Goal: Check status: Check status

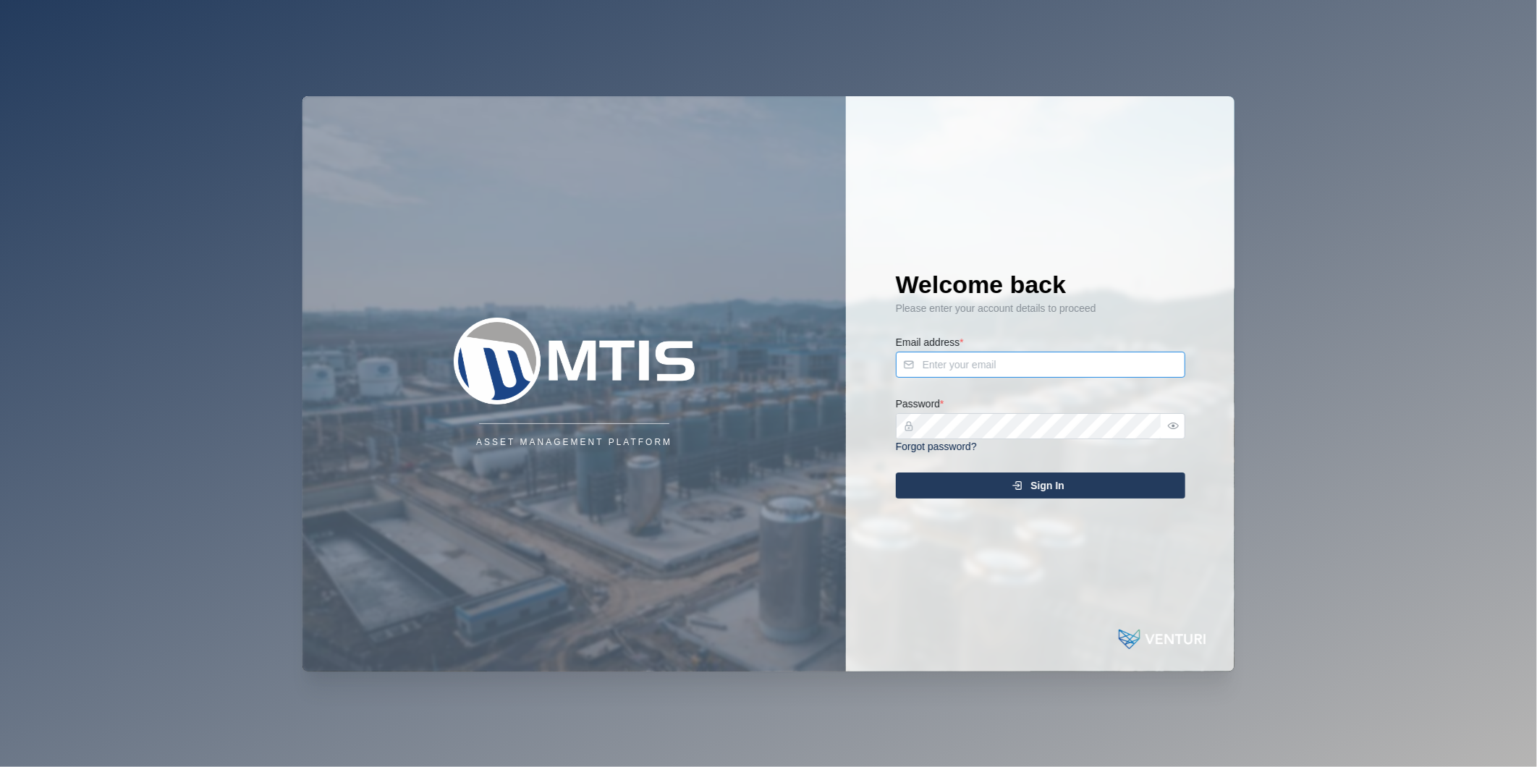
type input "[PERSON_NAME][EMAIL_ADDRESS][DOMAIN_NAME]"
drag, startPoint x: 0, startPoint y: 0, endPoint x: 1098, endPoint y: 475, distance: 1196.4
click at [1098, 475] on div "Sign In" at bounding box center [1038, 485] width 266 height 25
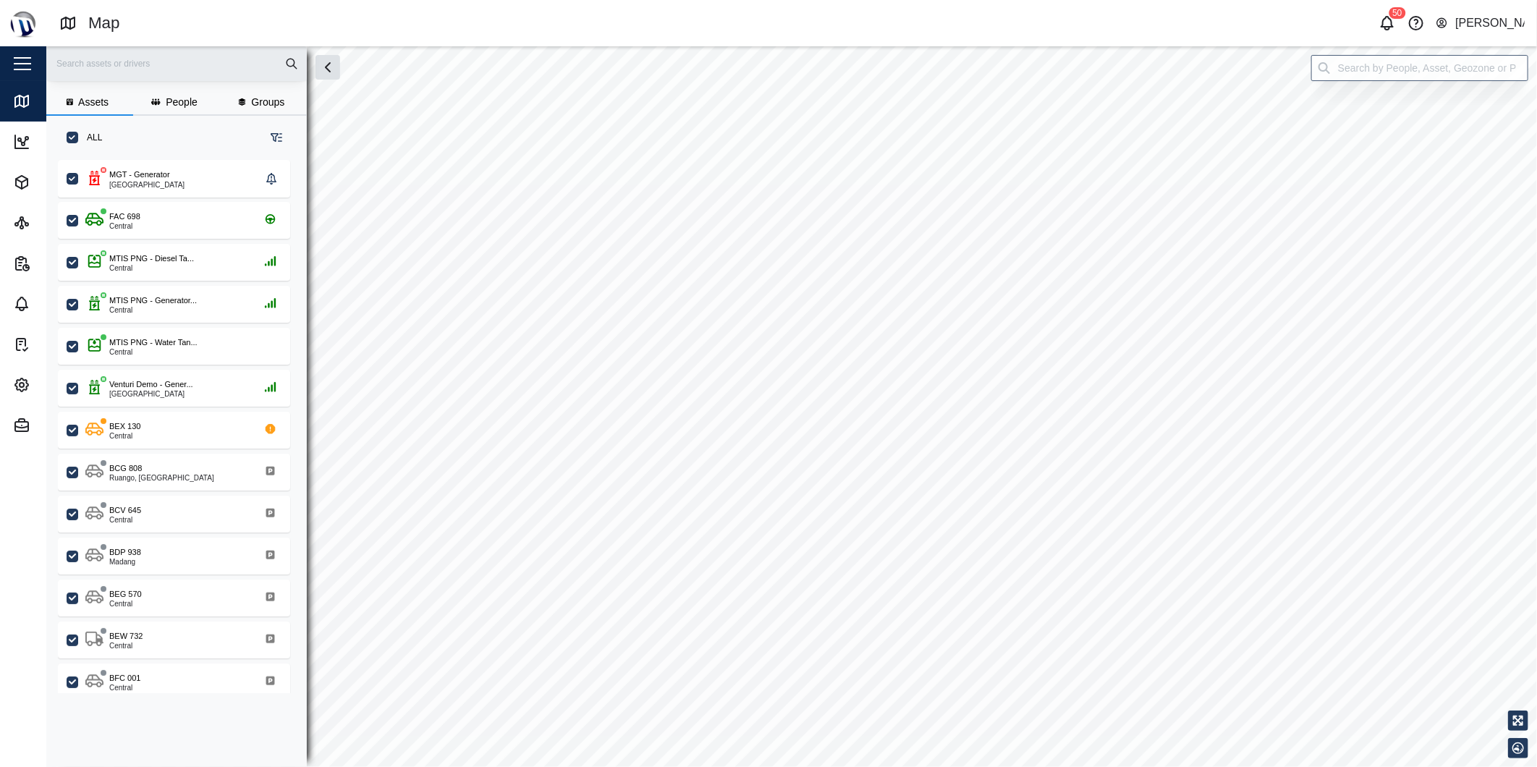
checkbox input "true"
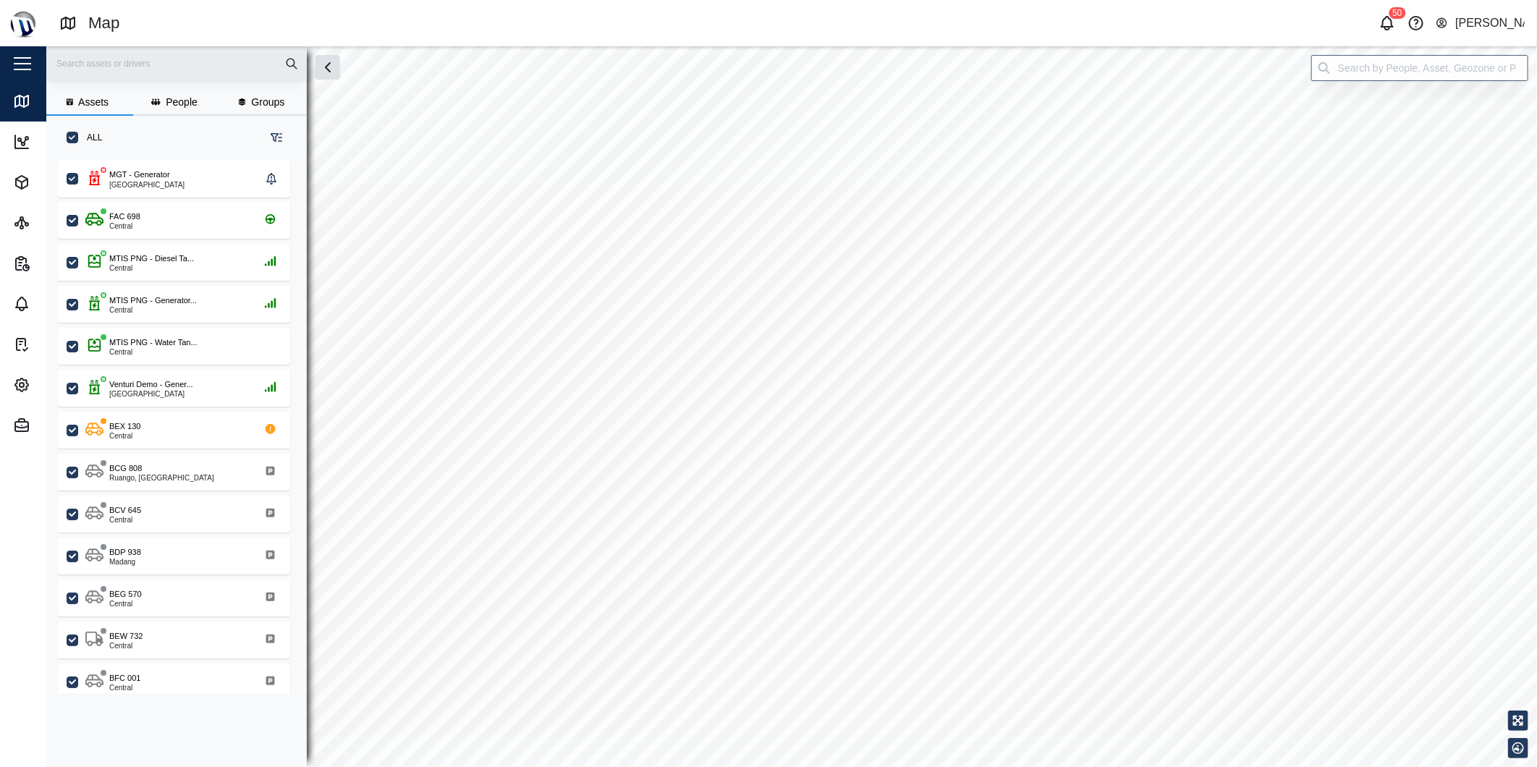
checkbox input "true"
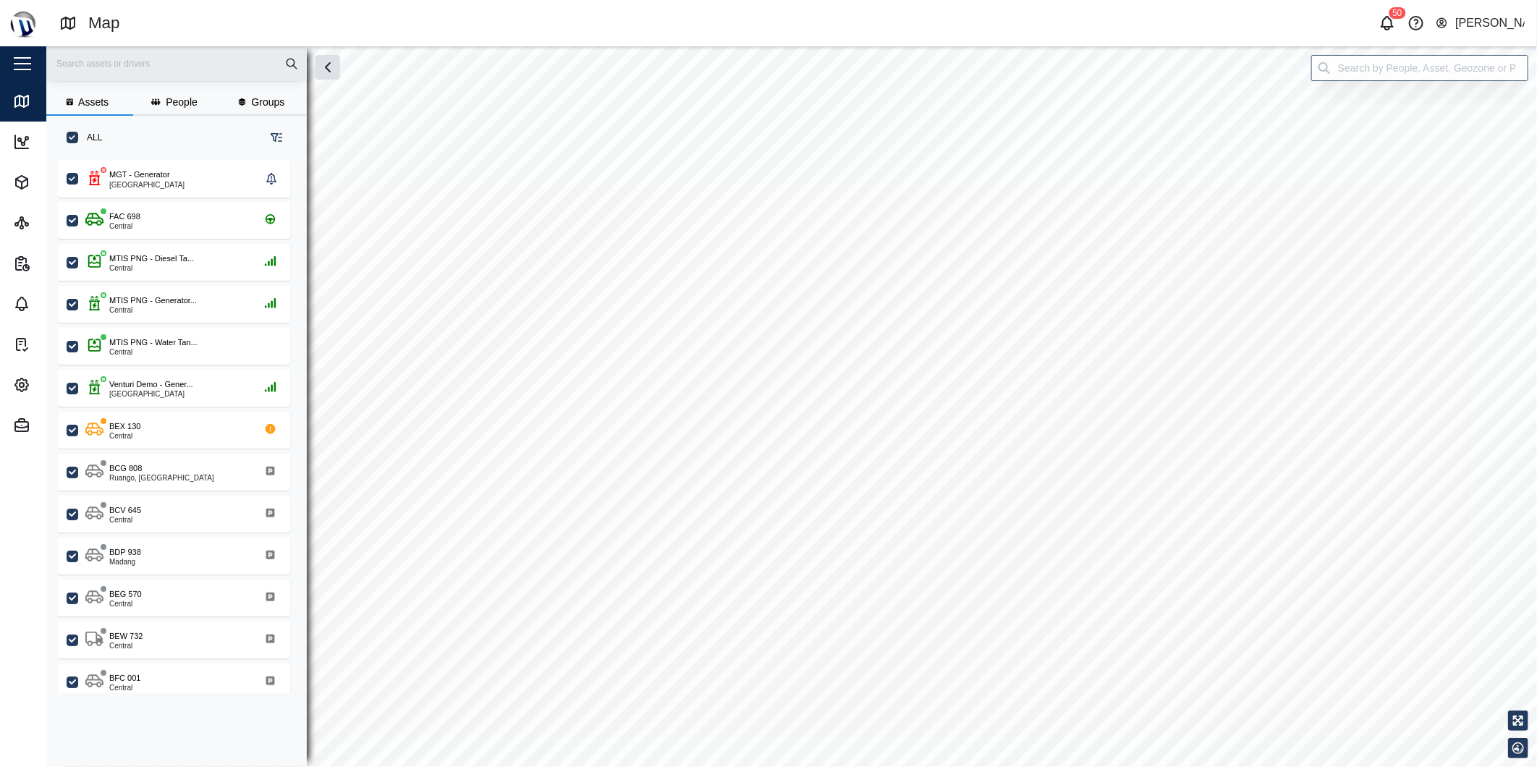
checkbox input "true"
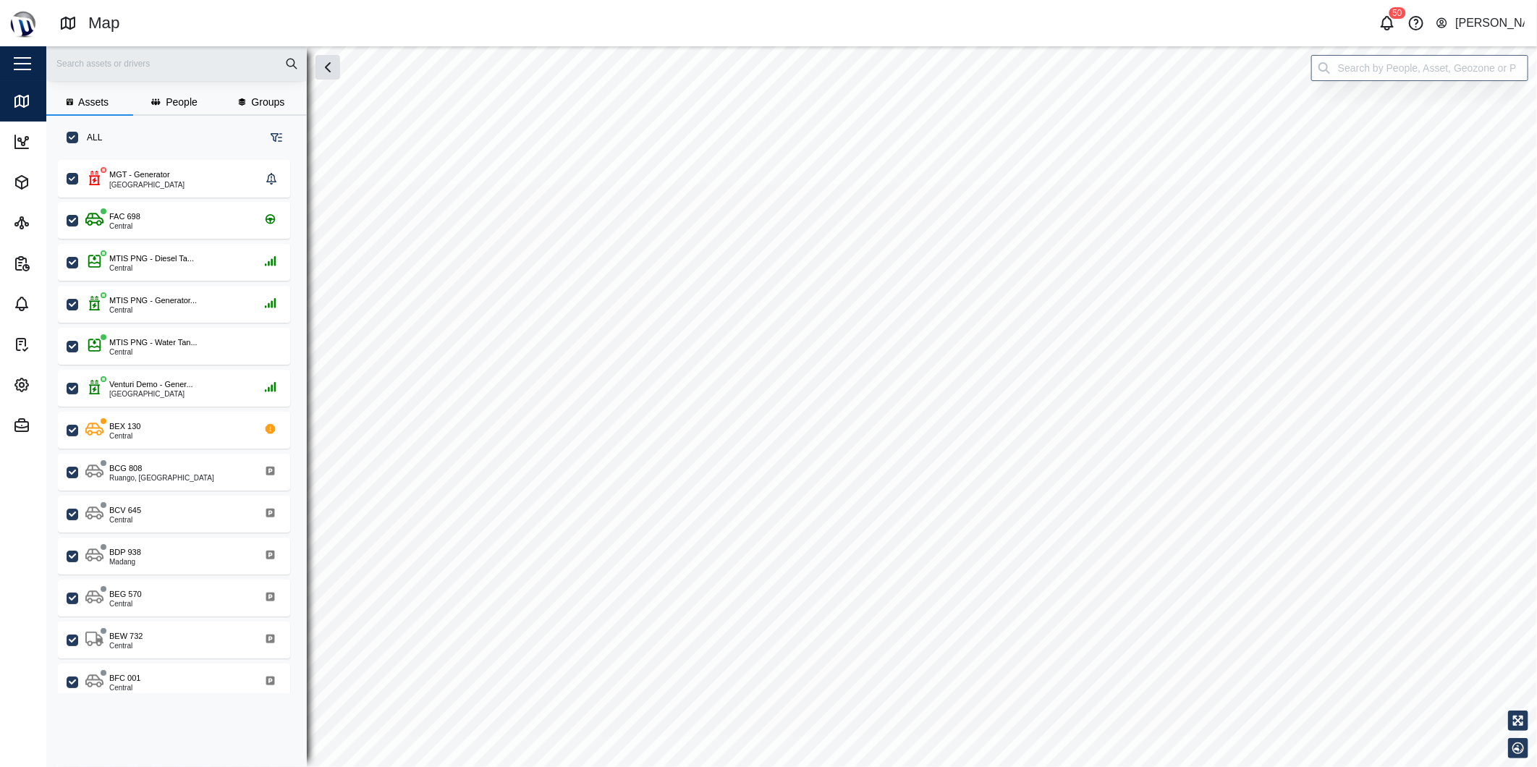
checkbox input "true"
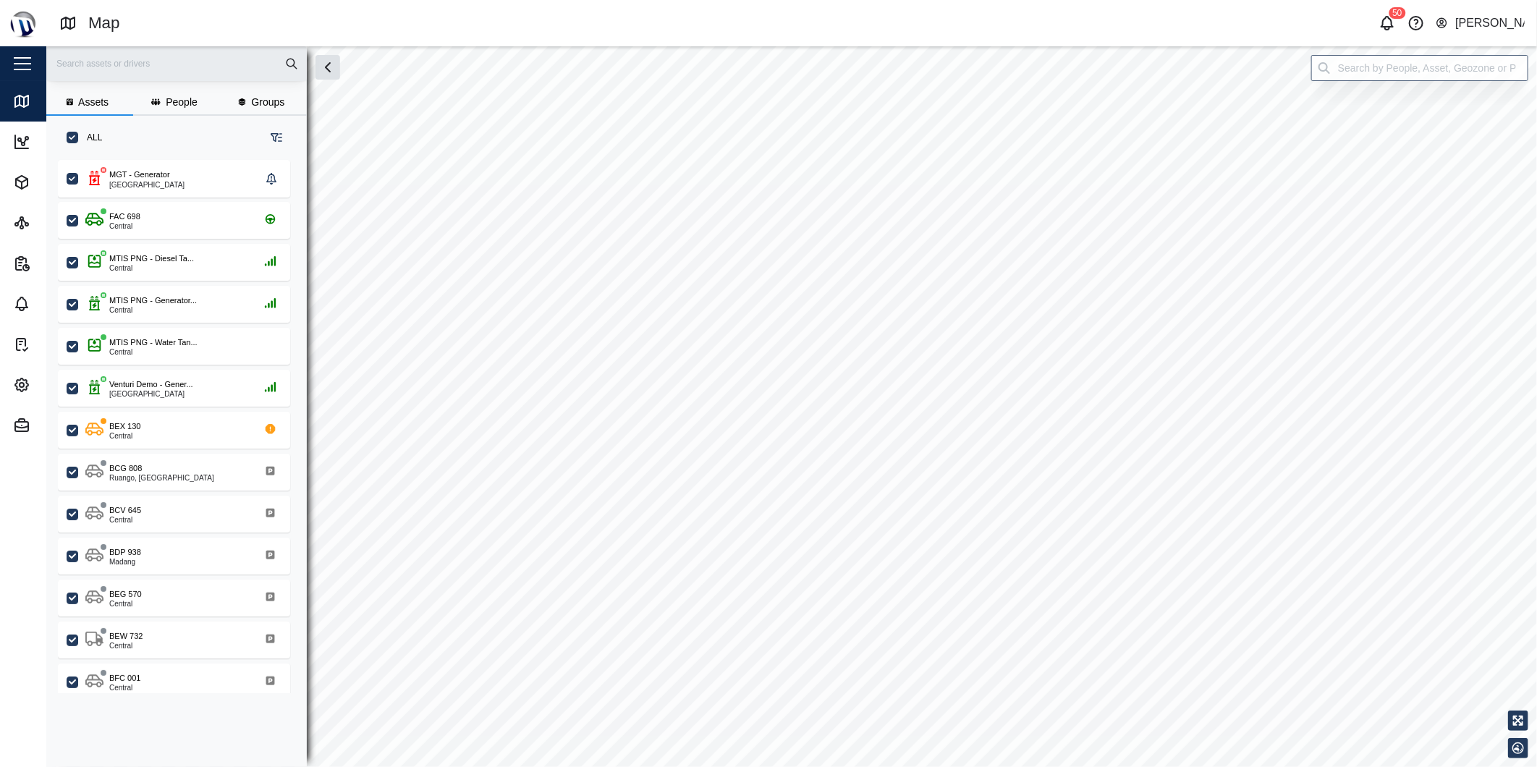
checkbox input "true"
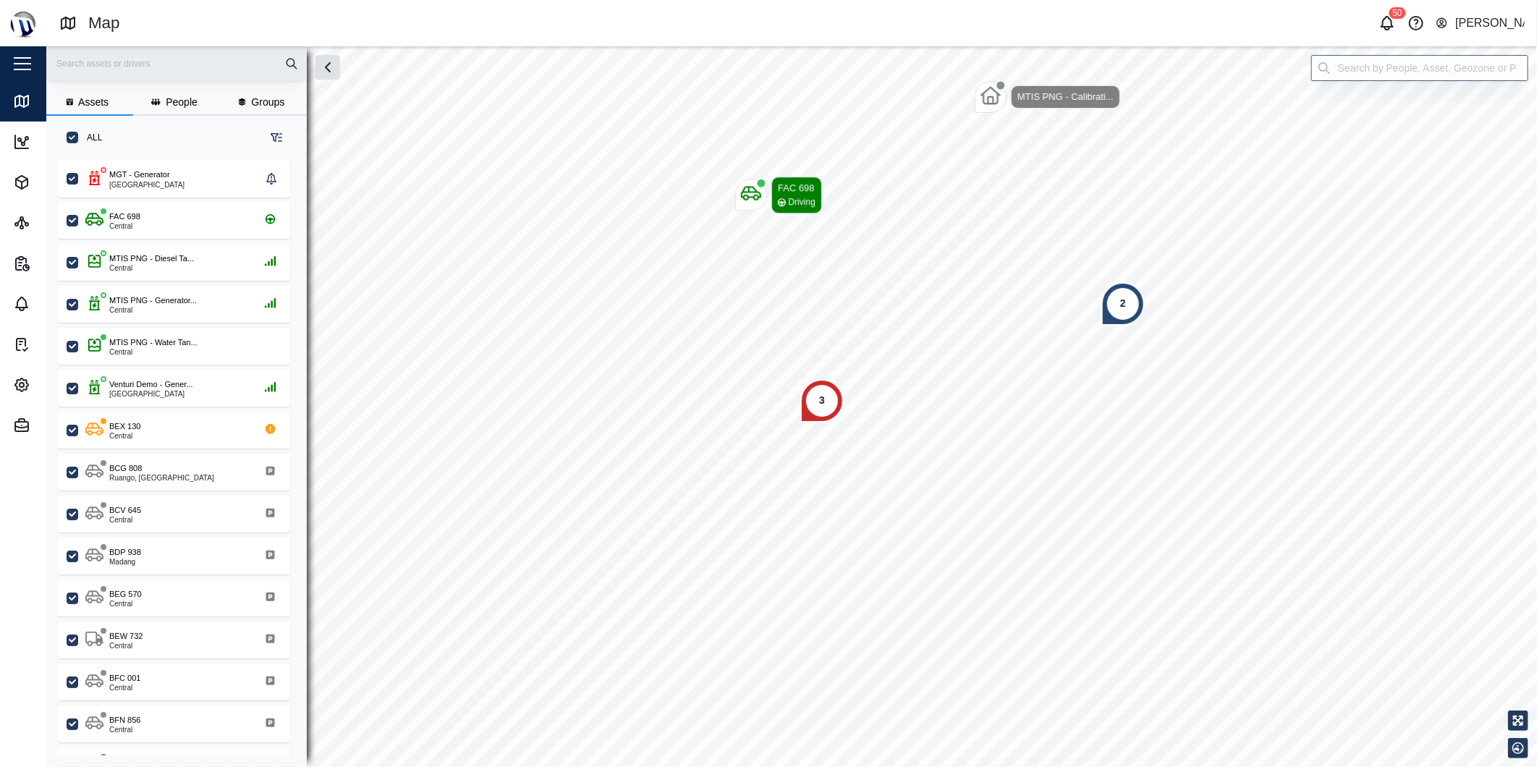
scroll to position [588, 225]
click at [1448, 68] on input "search" at bounding box center [1419, 68] width 217 height 26
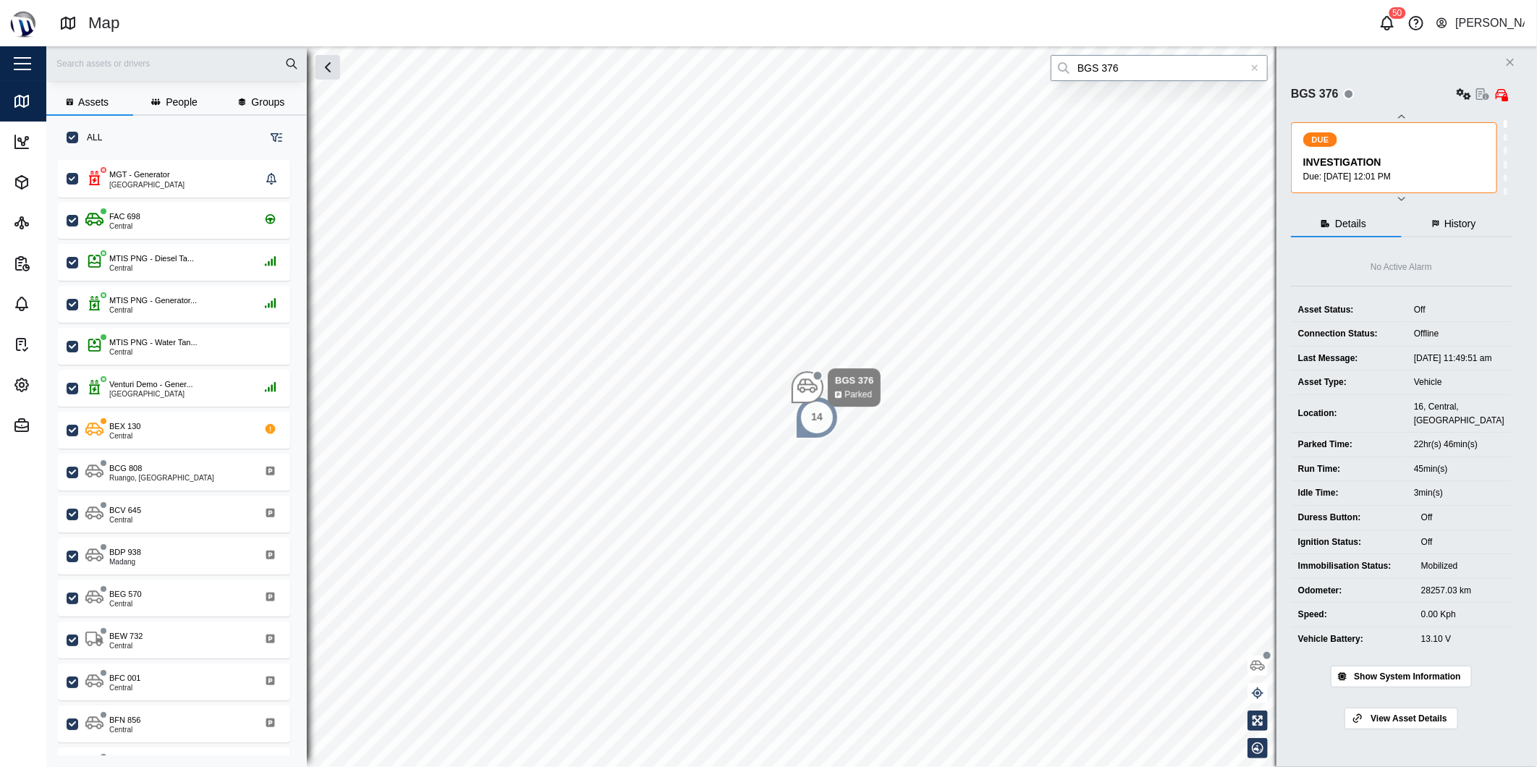
type input "BGS 376"
click at [1259, 70] on div at bounding box center [1254, 68] width 26 height 26
click at [1249, 62] on input "search" at bounding box center [1158, 68] width 217 height 26
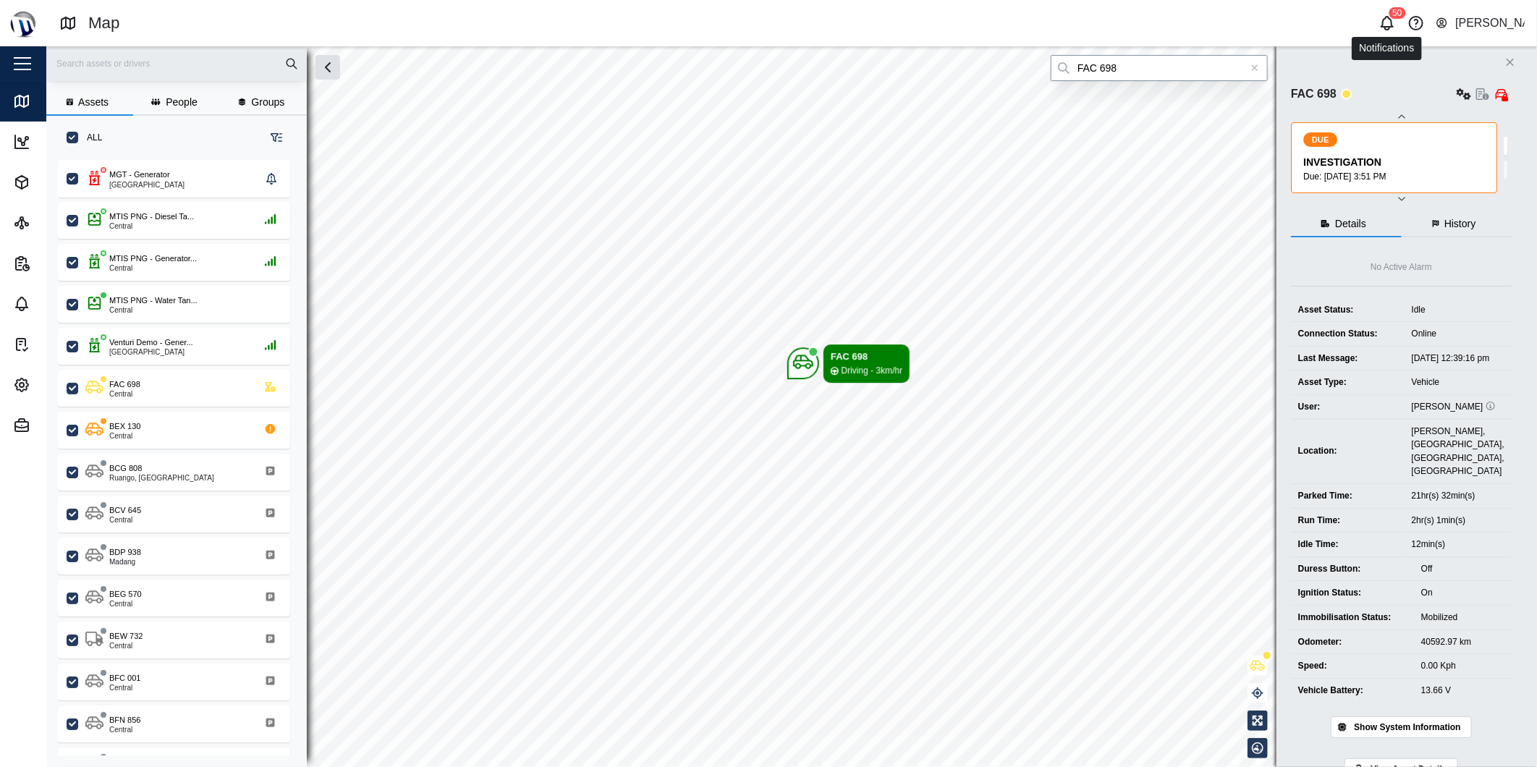
type input "FAC 698"
click at [1386, 18] on icon "button" at bounding box center [1386, 22] width 17 height 17
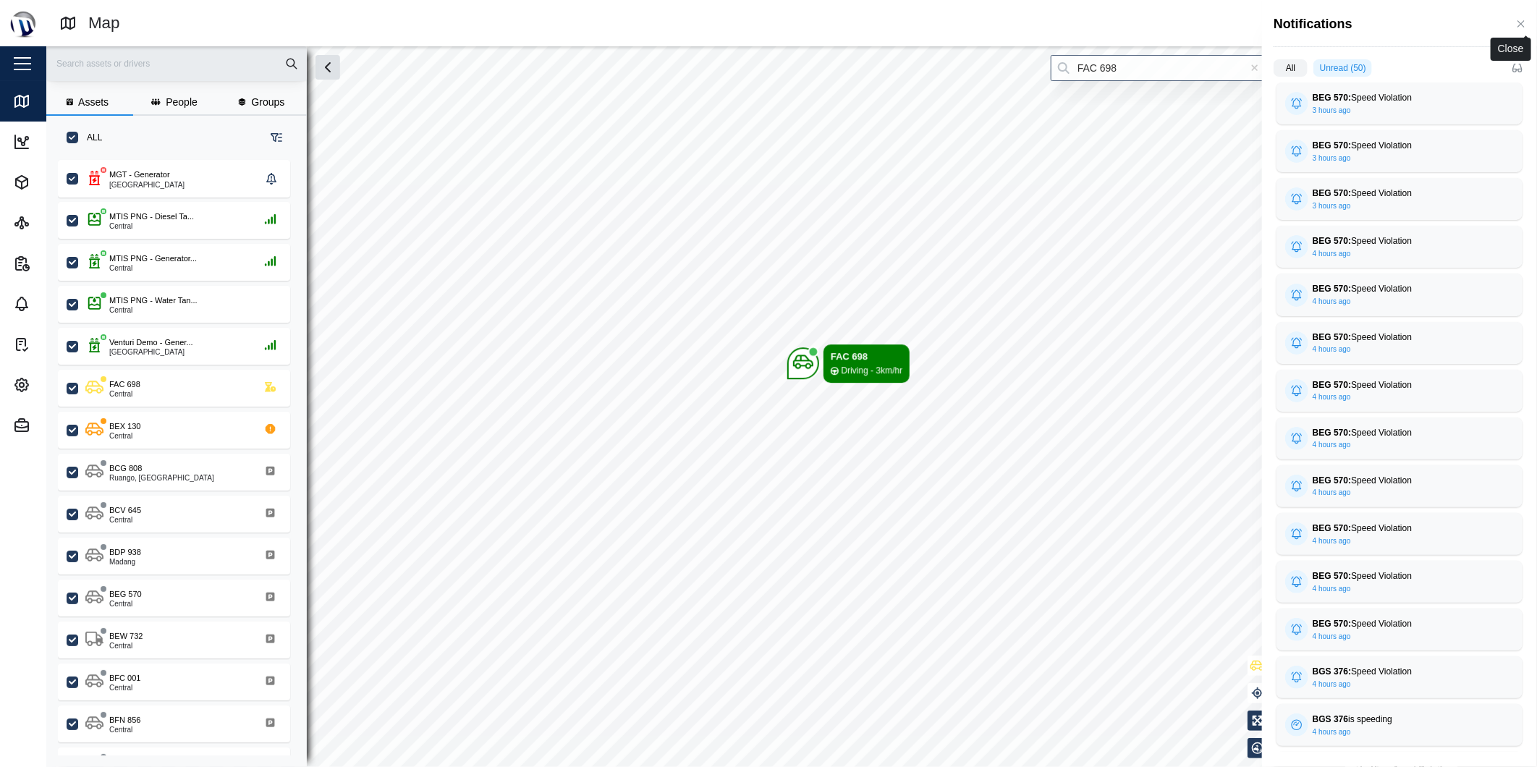
click at [1521, 22] on icon "button" at bounding box center [1521, 24] width 12 height 12
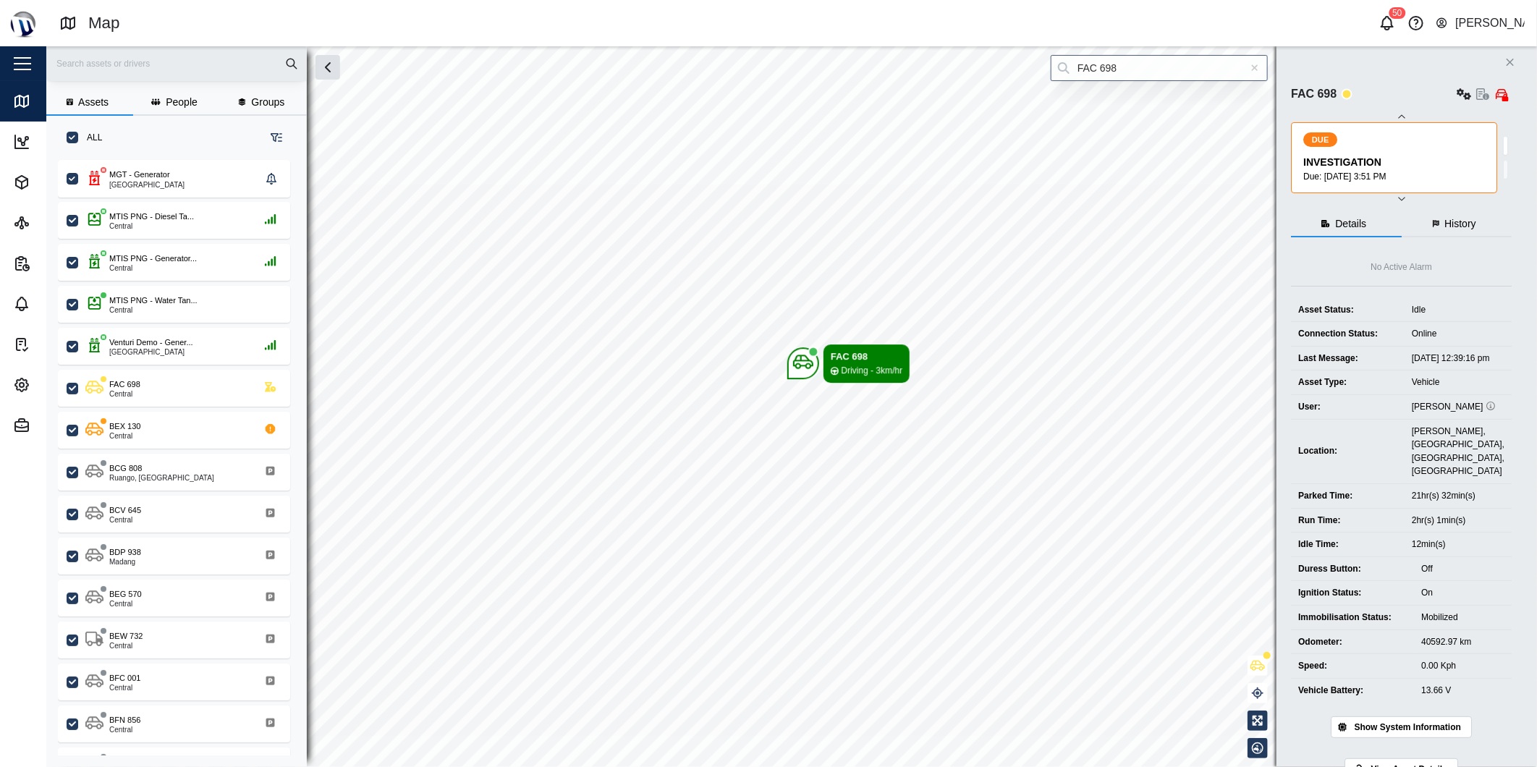
click at [1503, 61] on button "Close" at bounding box center [1510, 62] width 20 height 20
